Goal: Check status: Check status

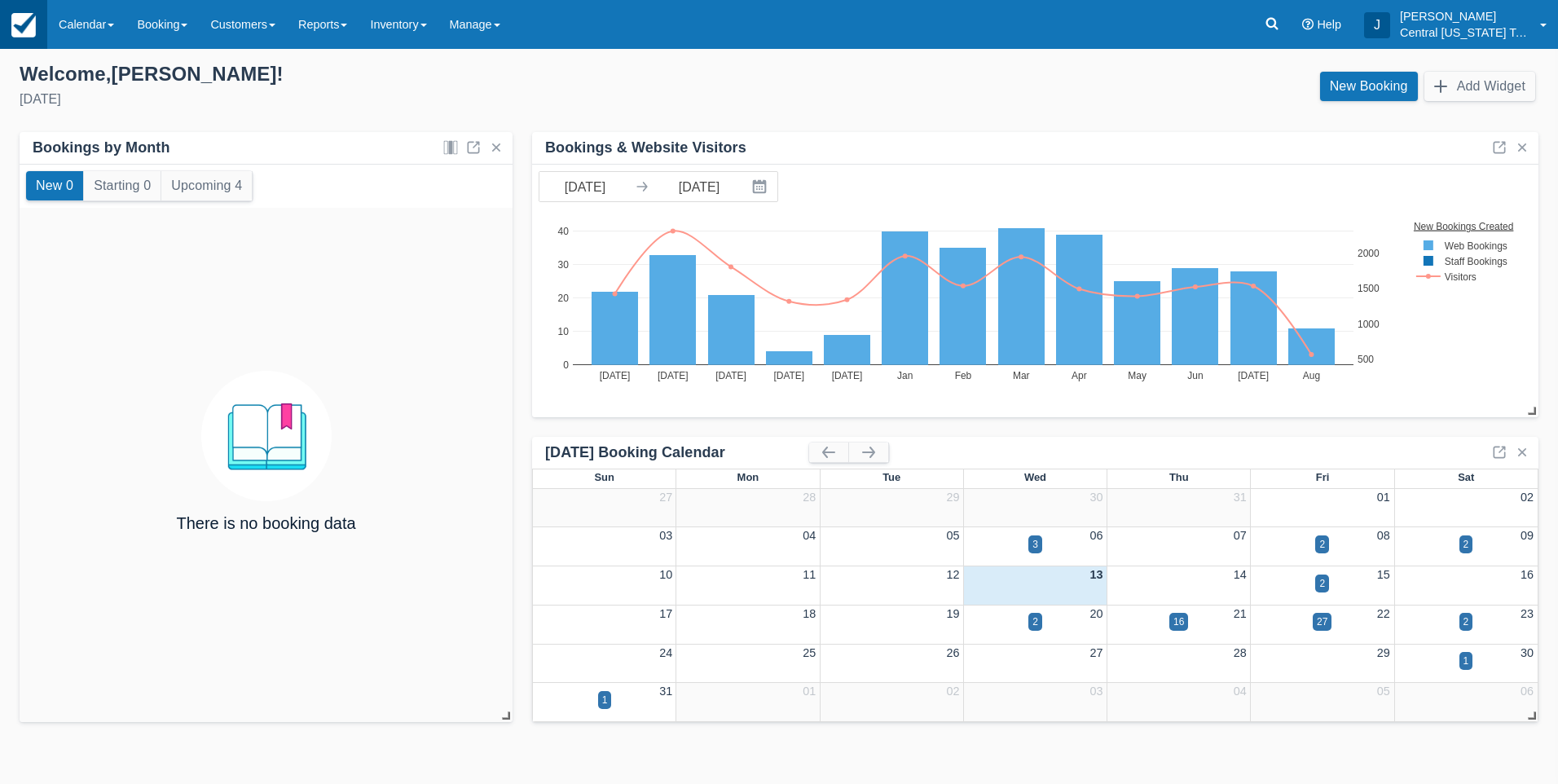
click at [25, 28] on img at bounding box center [23, 25] width 24 height 24
click at [427, 26] on link "Inventory" at bounding box center [398, 24] width 79 height 49
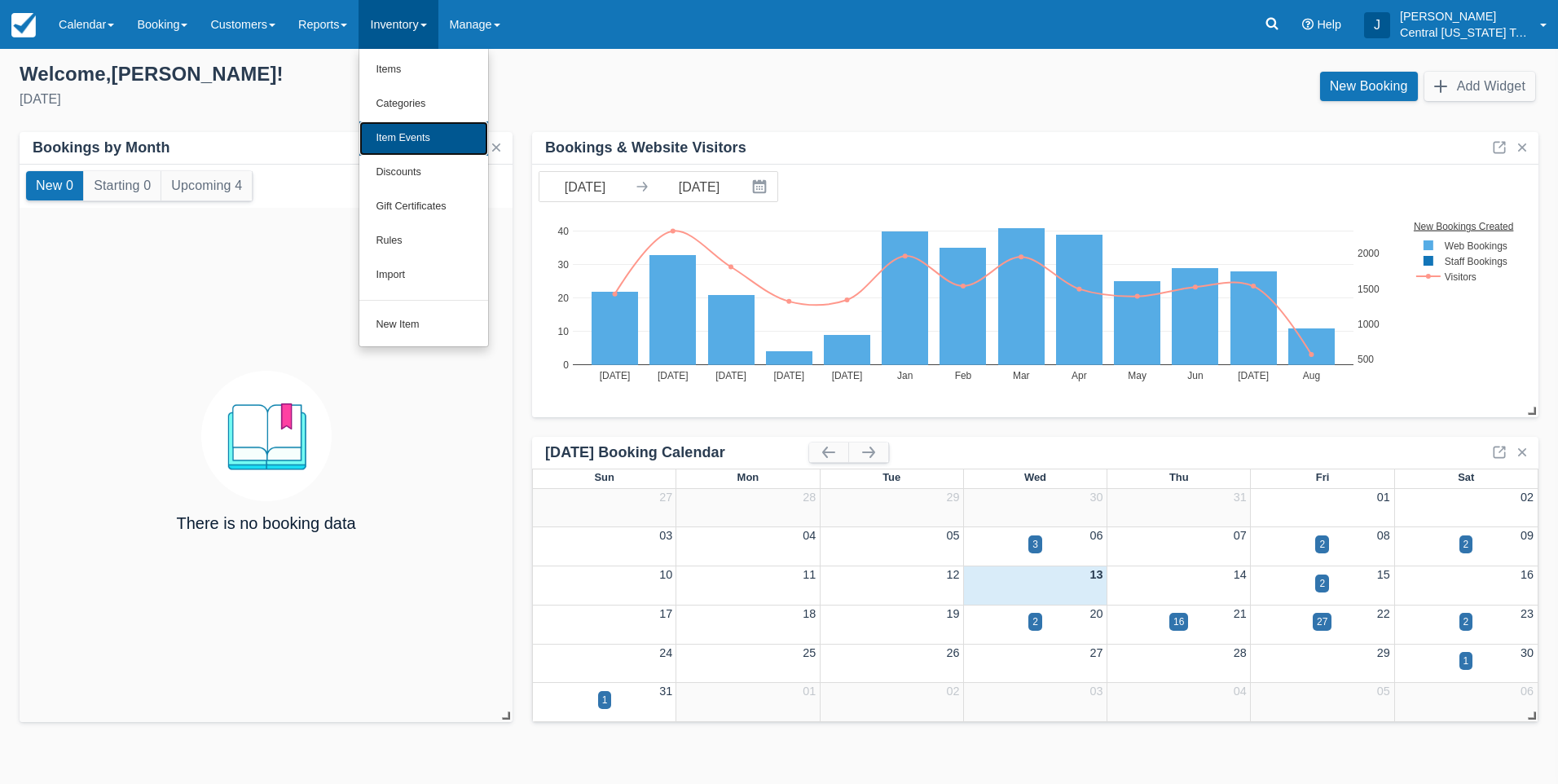
click at [415, 134] on link "Item Events" at bounding box center [424, 138] width 129 height 34
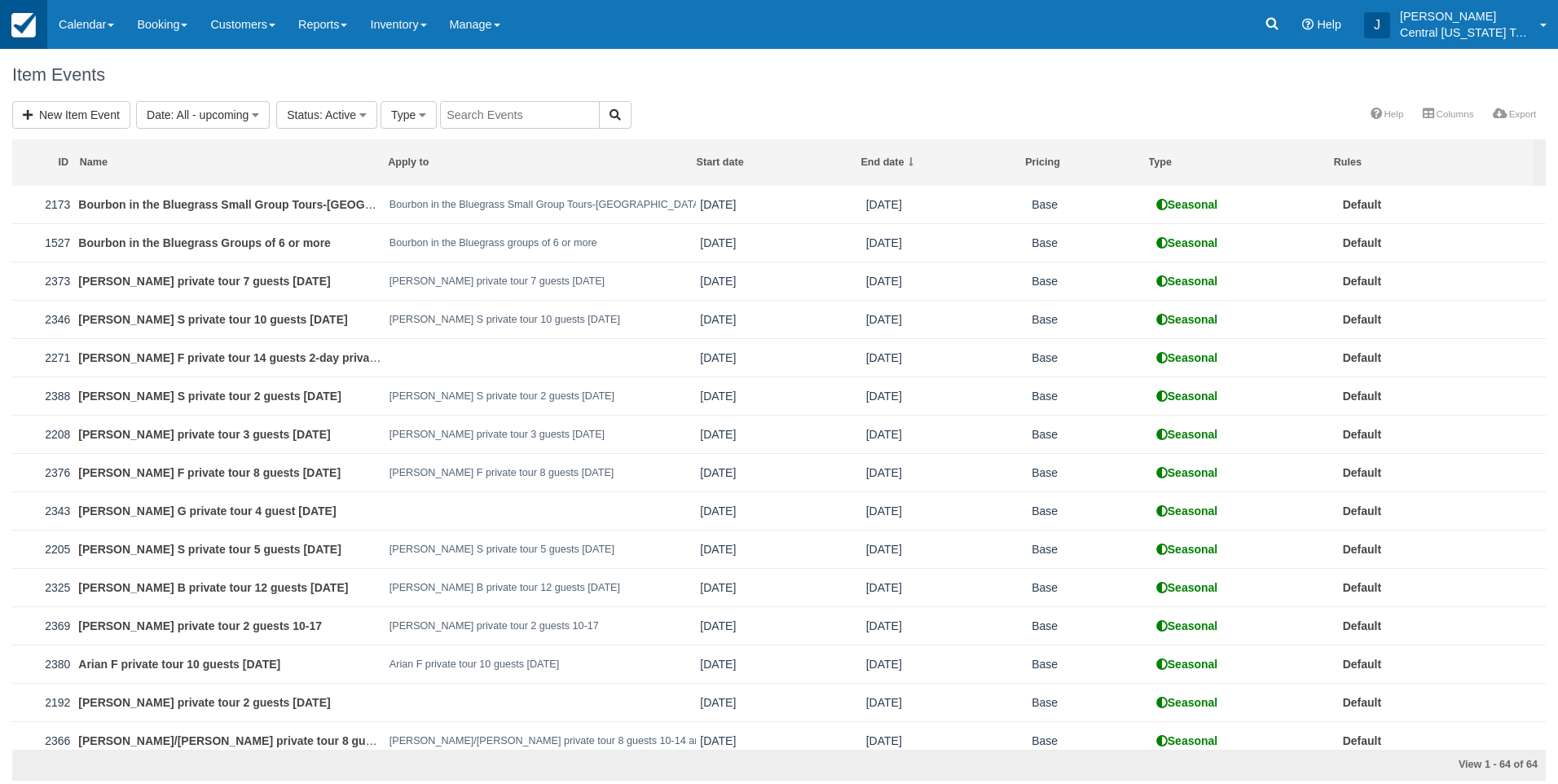
click at [28, 32] on img at bounding box center [23, 25] width 24 height 24
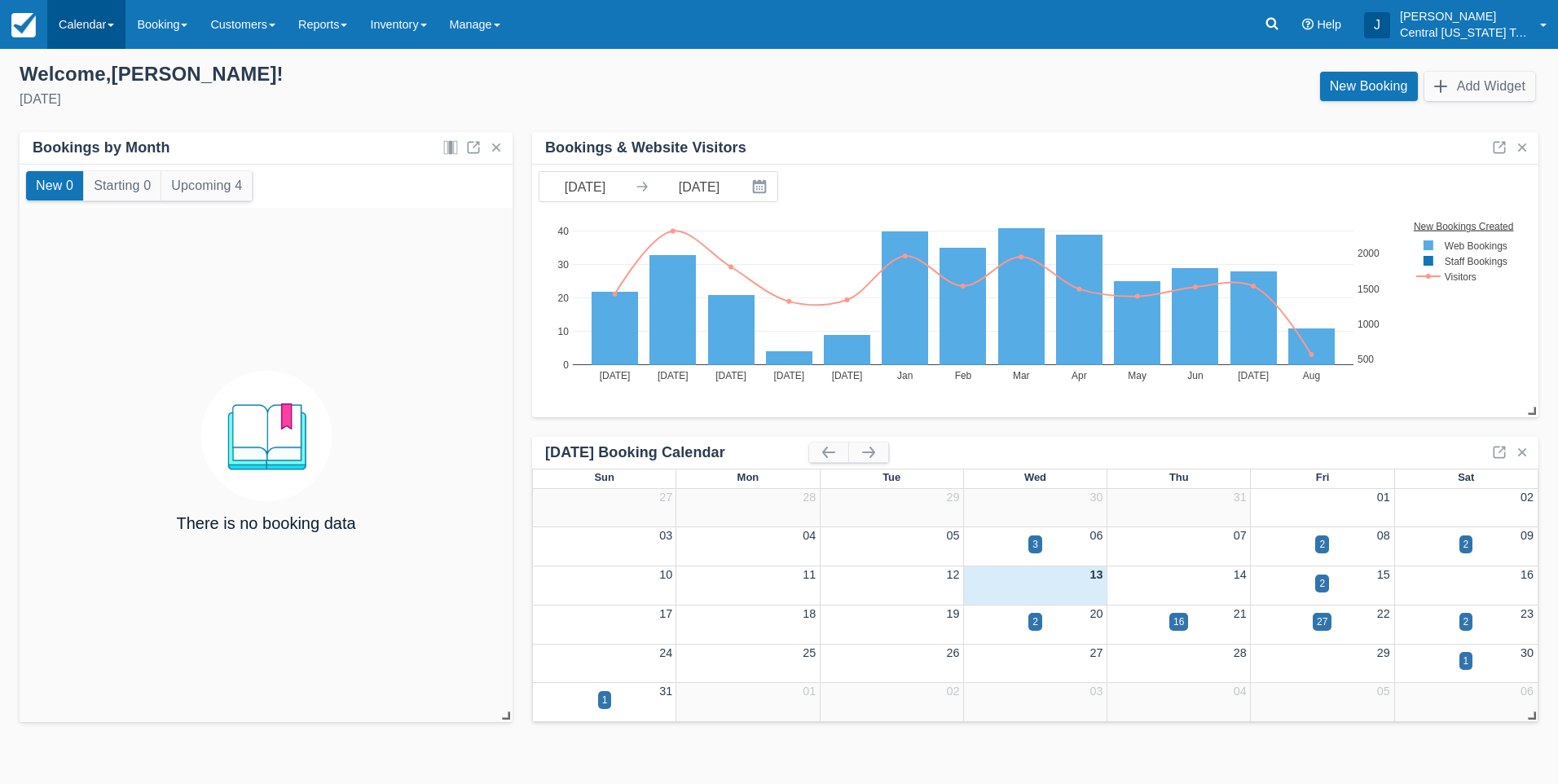
click at [85, 23] on link "Calendar" at bounding box center [85, 24] width 78 height 49
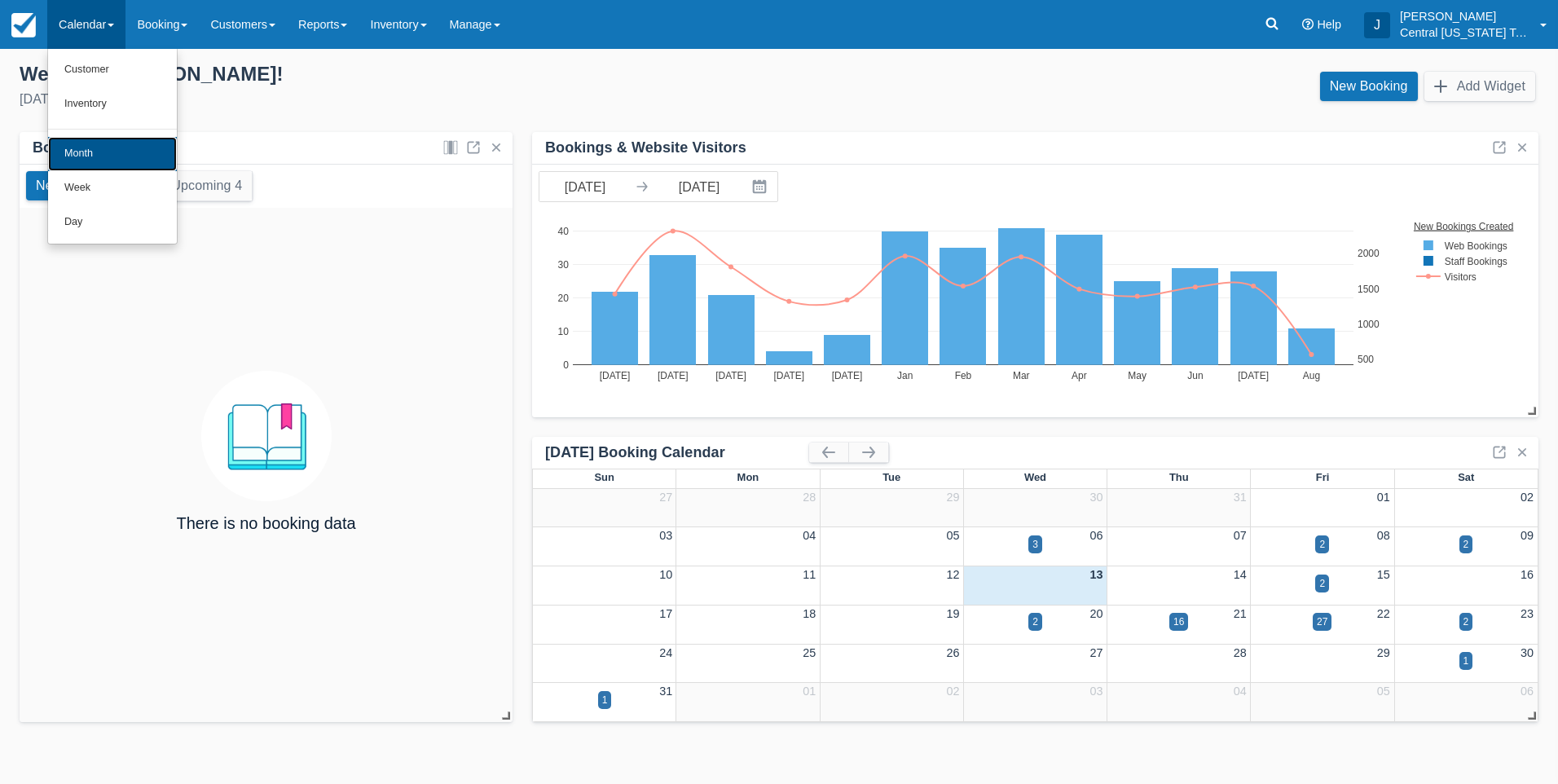
click at [89, 152] on link "Month" at bounding box center [112, 153] width 129 height 34
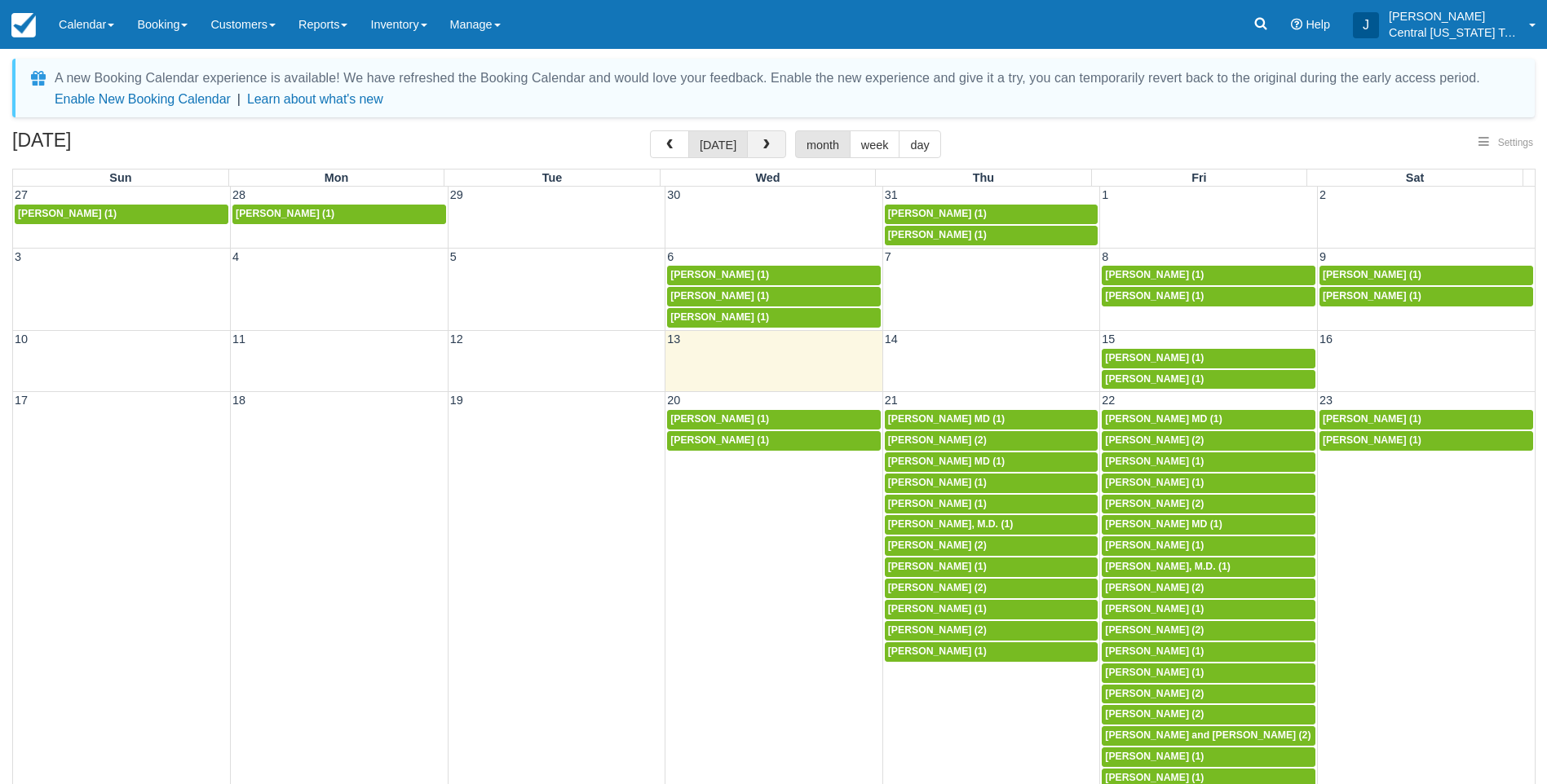
click at [770, 152] on button "button" at bounding box center [766, 144] width 39 height 28
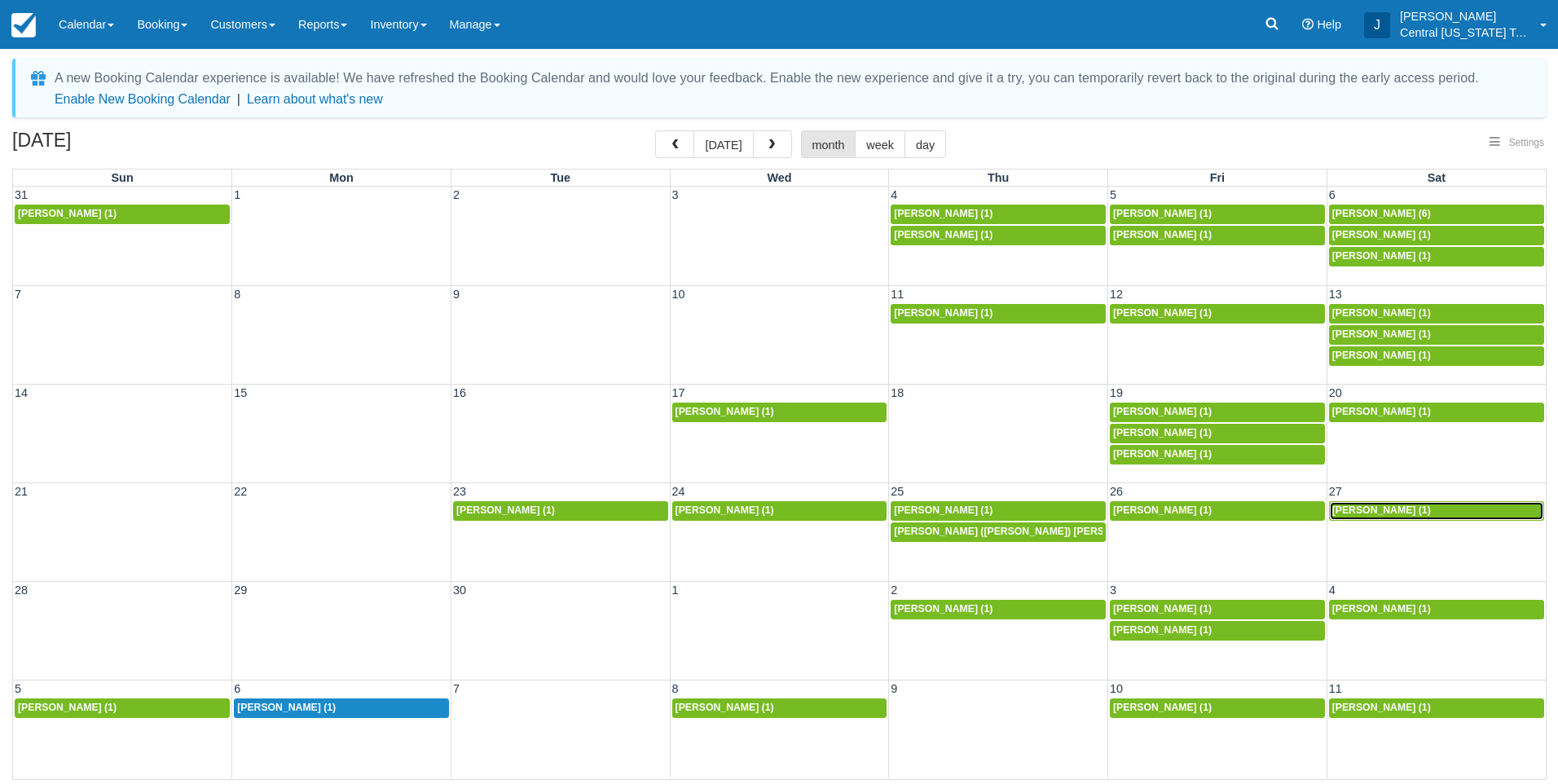
click at [1364, 508] on span "Josh Autry (1)" at bounding box center [1382, 510] width 99 height 12
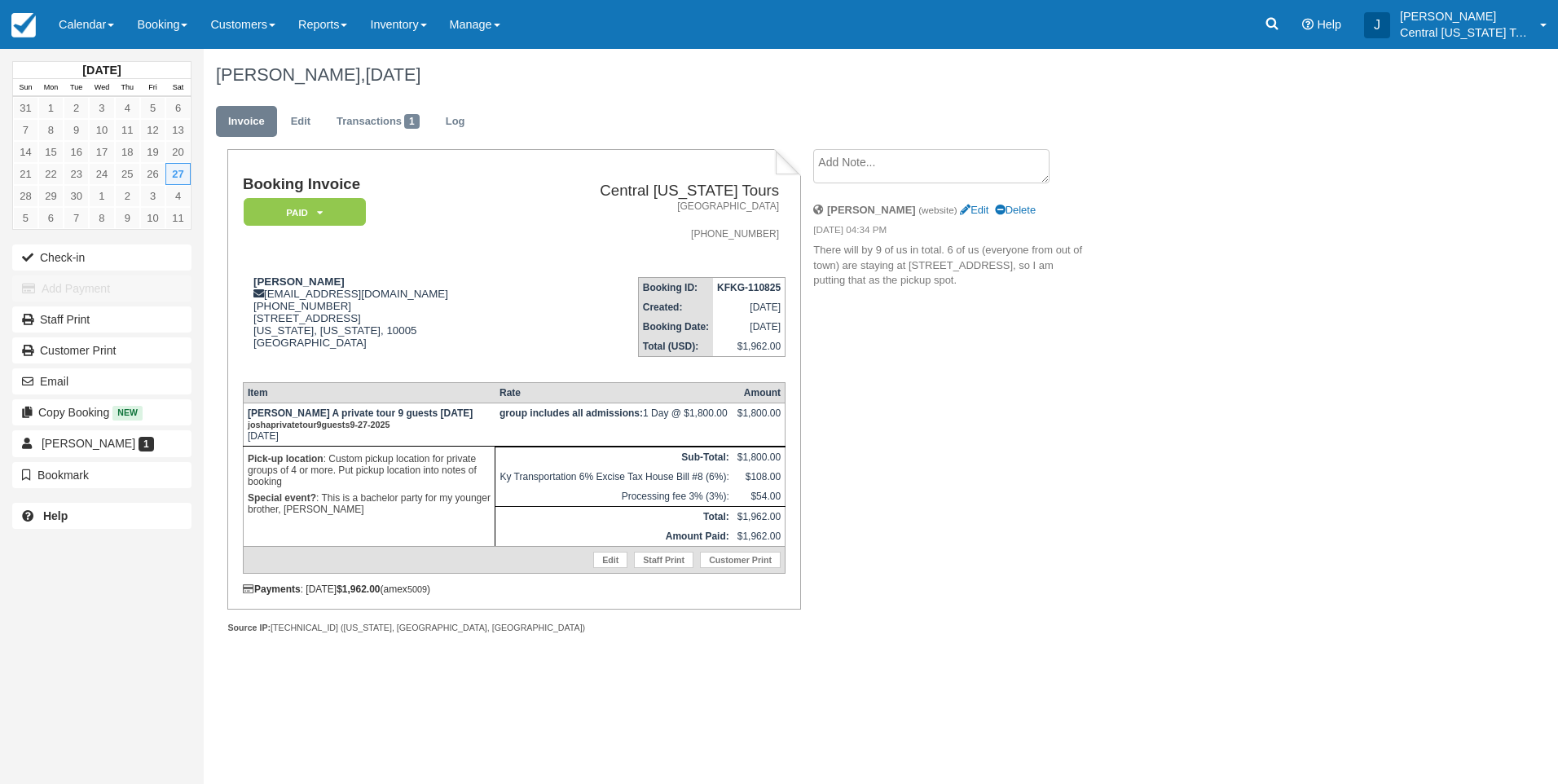
click at [1188, 505] on div "Josh Autry, September 27 2025 Invoice Edit Transactions 1 Log Booking Invoice P…" at bounding box center [787, 358] width 1168 height 620
click at [33, 25] on img at bounding box center [23, 25] width 24 height 24
